Goal: Book appointment/travel/reservation

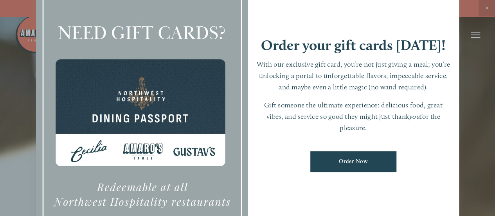
click at [487, 6] on div at bounding box center [247, 108] width 495 height 216
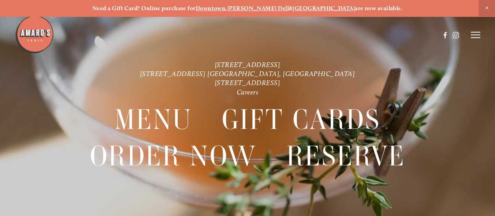
click at [473, 33] on icon at bounding box center [475, 34] width 9 height 7
click at [428, 34] on span "Reserve" at bounding box center [430, 34] width 18 height 7
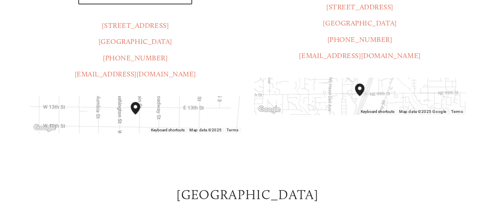
scroll to position [183, 0]
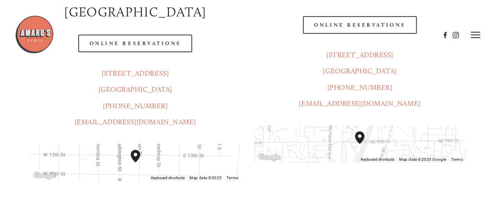
click at [139, 20] on div at bounding box center [227, 35] width 425 height 40
click at [139, 28] on div at bounding box center [227, 35] width 425 height 40
click at [141, 25] on div at bounding box center [227, 35] width 425 height 40
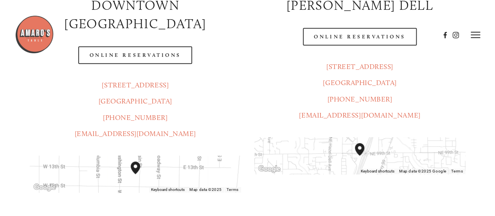
scroll to position [167, 0]
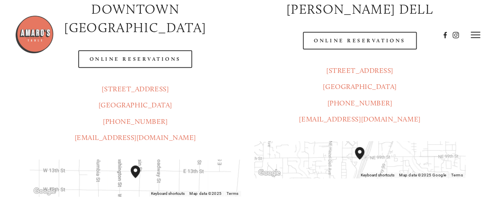
click at [137, 41] on div at bounding box center [227, 35] width 425 height 40
click at [377, 40] on div at bounding box center [227, 35] width 425 height 40
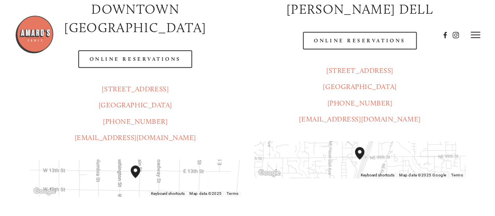
click at [377, 40] on div at bounding box center [227, 35] width 425 height 40
click at [477, 36] on icon at bounding box center [475, 34] width 9 height 7
click at [146, 43] on div at bounding box center [159, 35] width 288 height 40
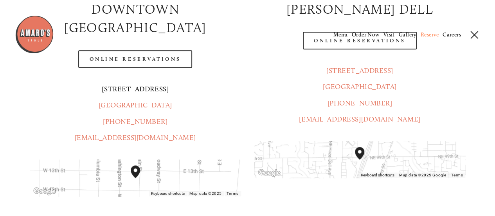
click at [148, 85] on link "[STREET_ADDRESS]" at bounding box center [135, 89] width 67 height 9
click at [353, 69] on header "Menu Order Now Visit Gallery 0" at bounding box center [247, 35] width 495 height 70
click at [342, 35] on span "Menu" at bounding box center [340, 34] width 14 height 7
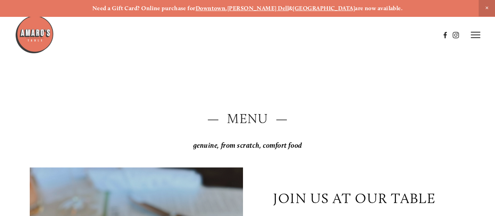
click at [473, 33] on icon at bounding box center [475, 34] width 9 height 7
click at [428, 35] on span "Reserve" at bounding box center [430, 34] width 18 height 7
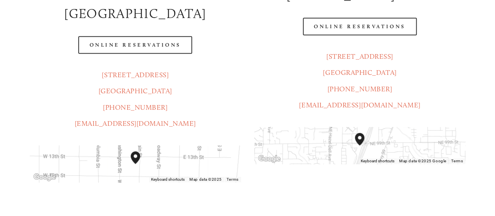
scroll to position [183, 0]
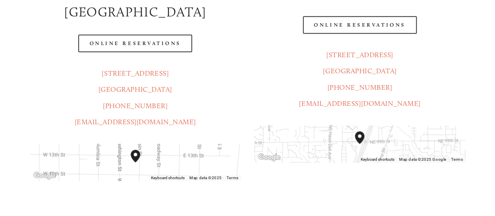
click at [350, 25] on div at bounding box center [227, 15] width 425 height 40
click at [354, 54] on link "[STREET_ADDRESS]" at bounding box center [359, 54] width 67 height 9
